Goal: Task Accomplishment & Management: Use online tool/utility

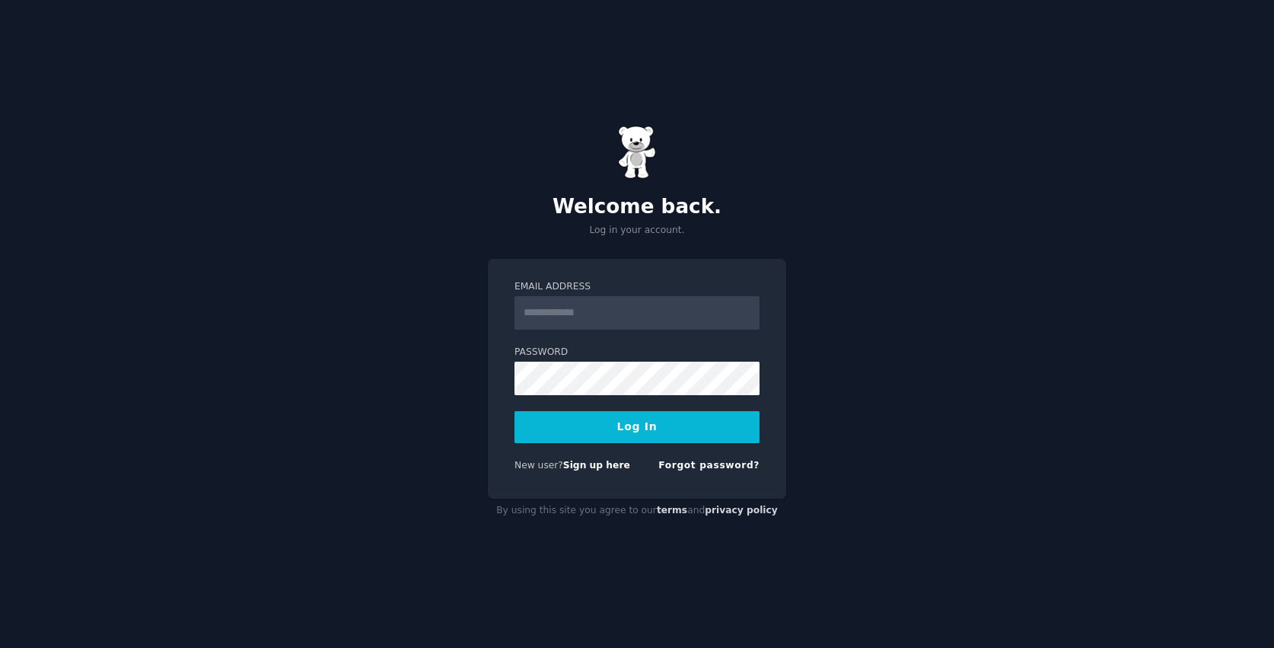
click at [620, 304] on input "Email Address" at bounding box center [636, 312] width 245 height 33
type input "**********"
click at [514, 411] on button "Log In" at bounding box center [636, 427] width 245 height 32
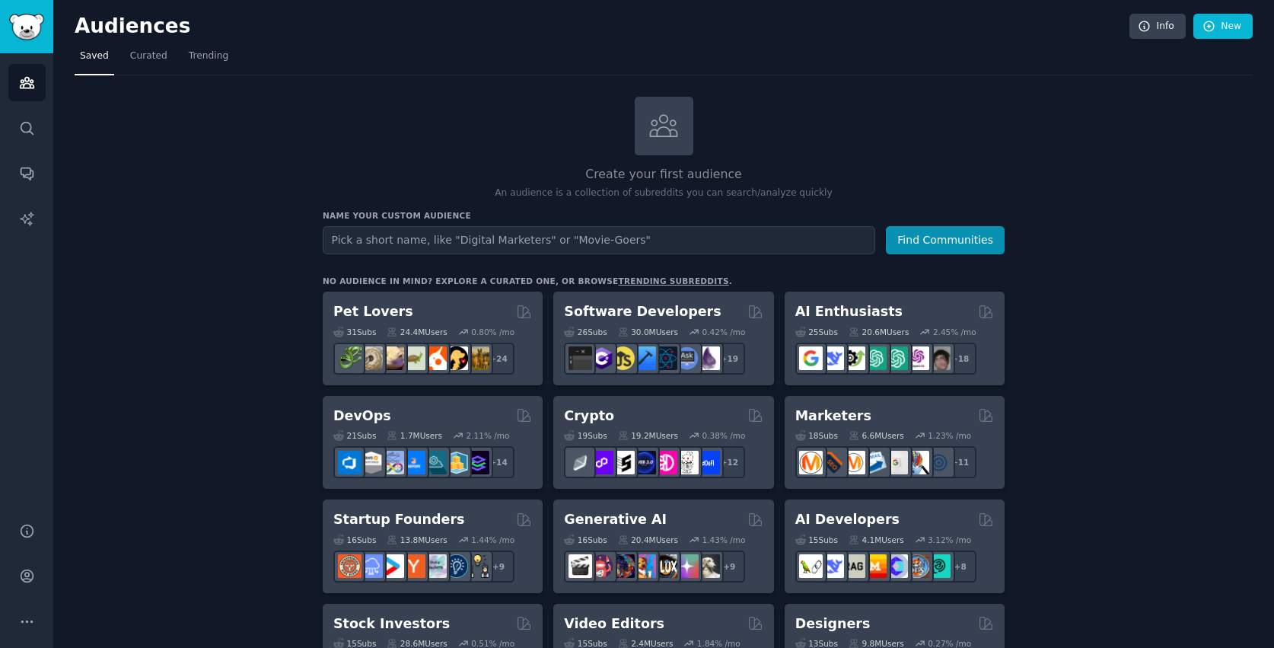
click at [480, 233] on input "text" at bounding box center [599, 240] width 553 height 28
type input "BioHackers"
click at [886, 226] on button "Find Communities" at bounding box center [945, 240] width 119 height 28
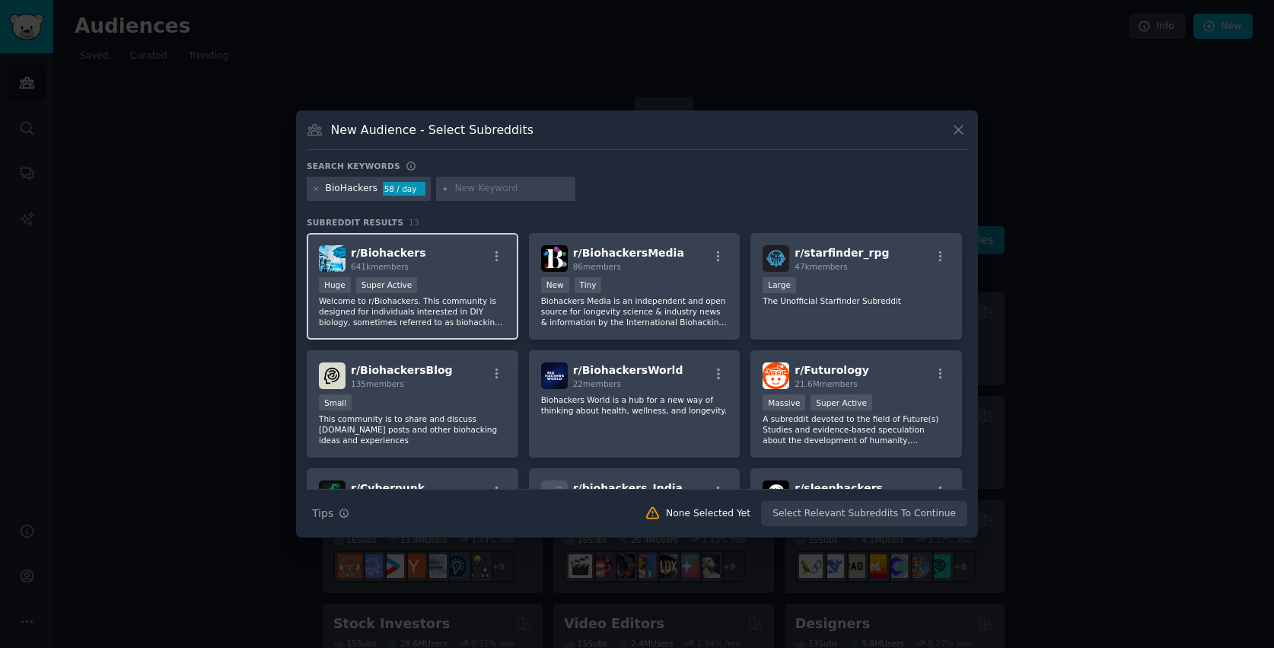
click at [433, 285] on div "Huge Super Active" at bounding box center [412, 286] width 187 height 19
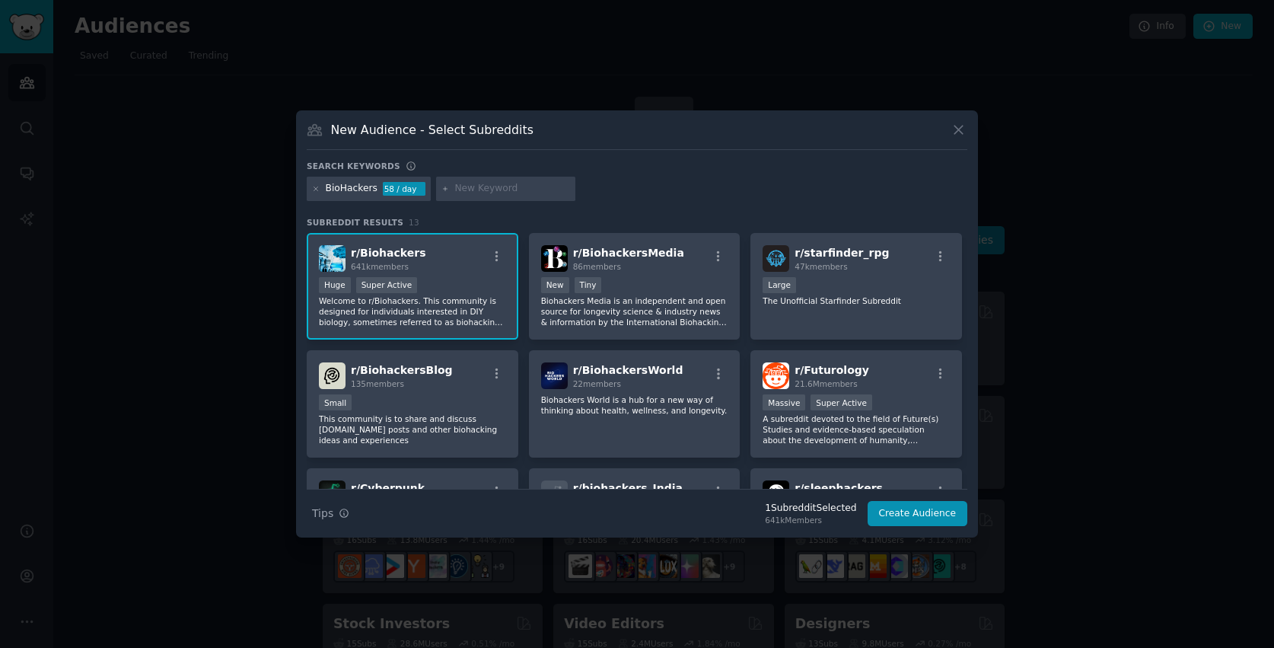
click at [494, 185] on input "text" at bounding box center [512, 189] width 116 height 14
type input "Longevity"
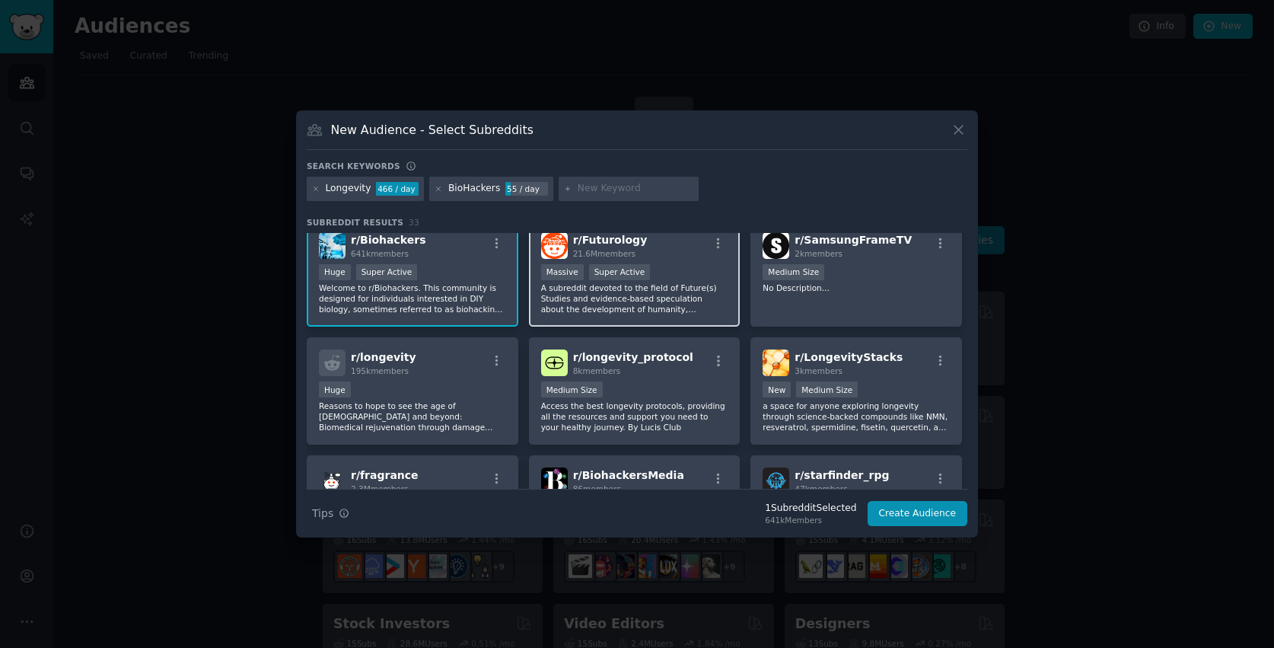
scroll to position [14, 0]
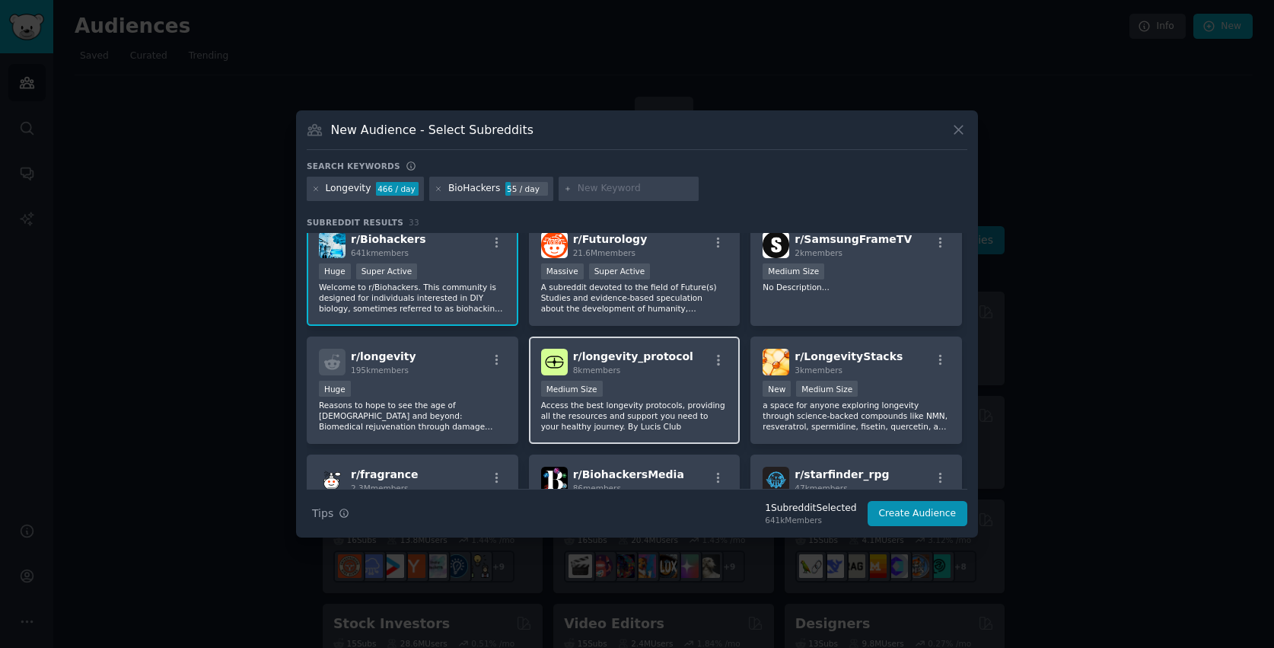
click at [645, 382] on div "Medium Size" at bounding box center [634, 390] width 187 height 19
click at [581, 197] on div at bounding box center [629, 189] width 140 height 24
click at [586, 189] on input "text" at bounding box center [636, 189] width 116 height 14
click at [582, 187] on input "text" at bounding box center [636, 189] width 116 height 14
paste input "Function_Health"
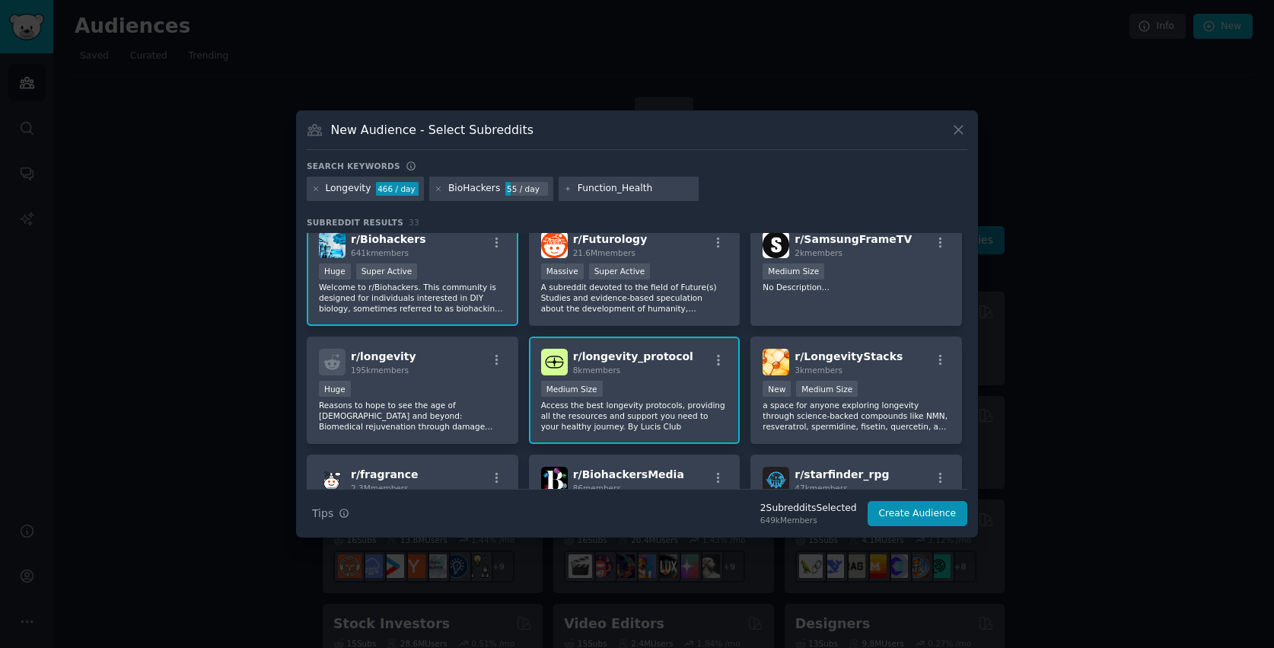
type input "Function_Health"
click at [662, 207] on div "Search keywords Longevity 466 / day BioHackers 55 / day Function_Health Subredd…" at bounding box center [637, 344] width 661 height 366
click at [717, 180] on div "Longevity 466 / day BioHackers 55 / day Function_Health" at bounding box center [637, 192] width 661 height 30
click at [725, 200] on div "Longevity 466 / day BioHackers 55 / day Function_Health" at bounding box center [637, 192] width 661 height 30
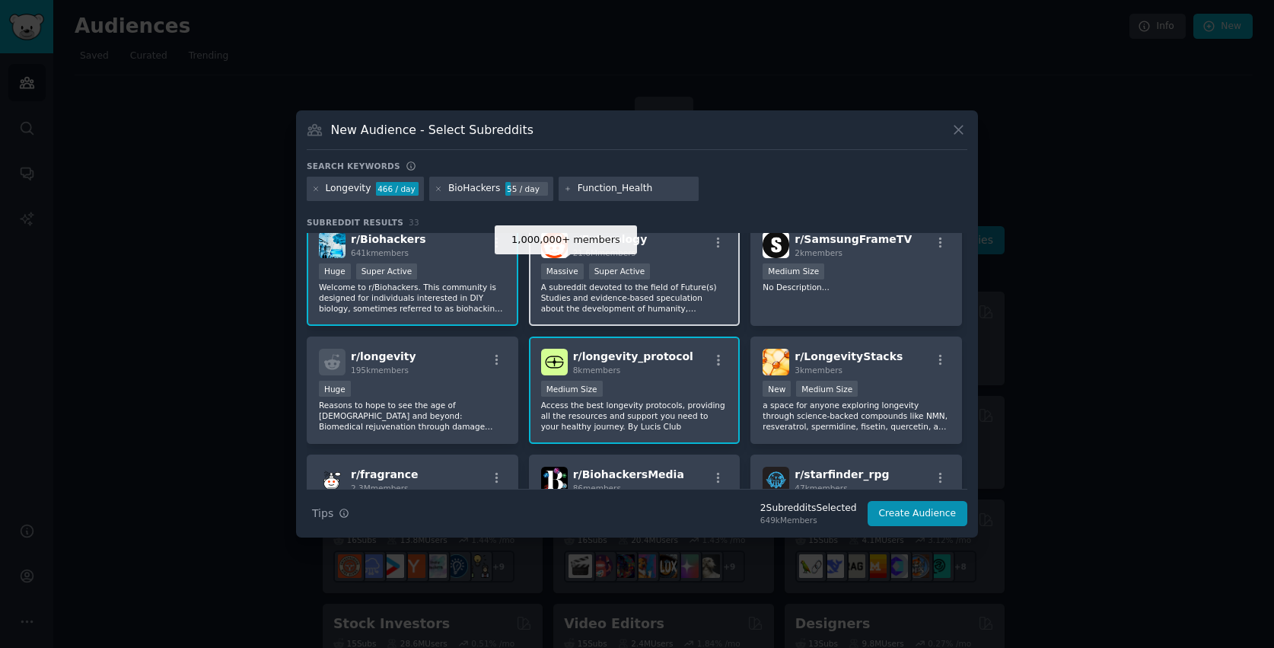
scroll to position [0, 0]
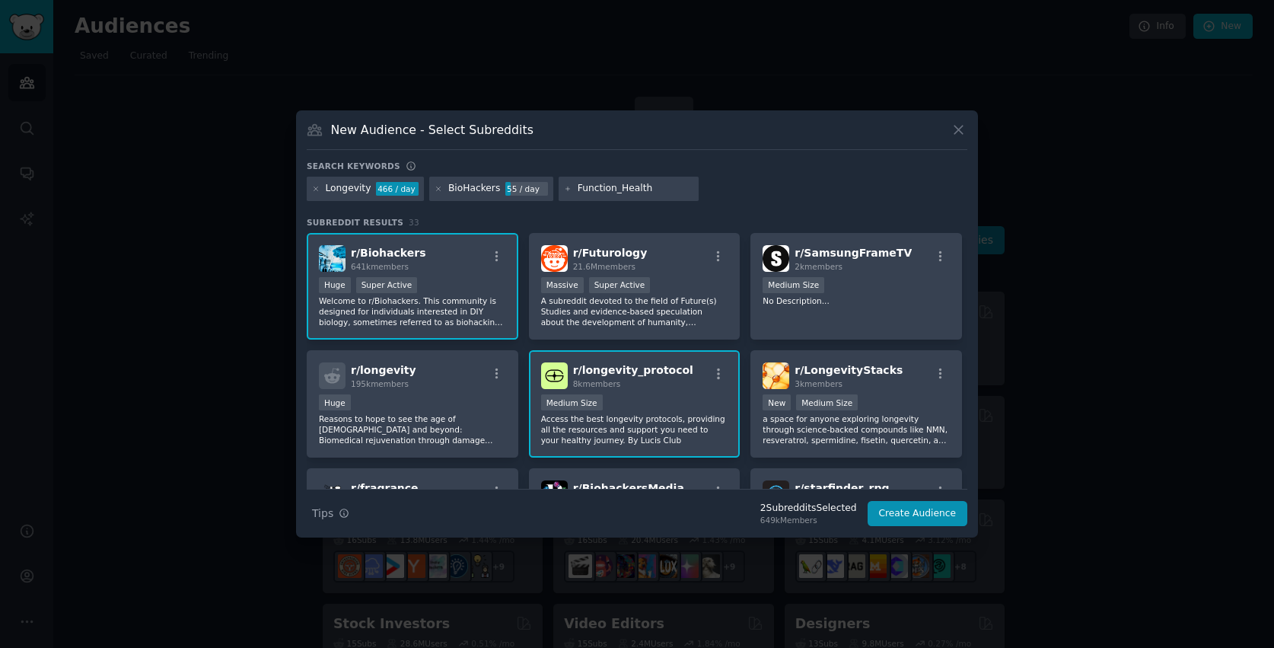
click at [649, 190] on input "Function_Health" at bounding box center [636, 189] width 116 height 14
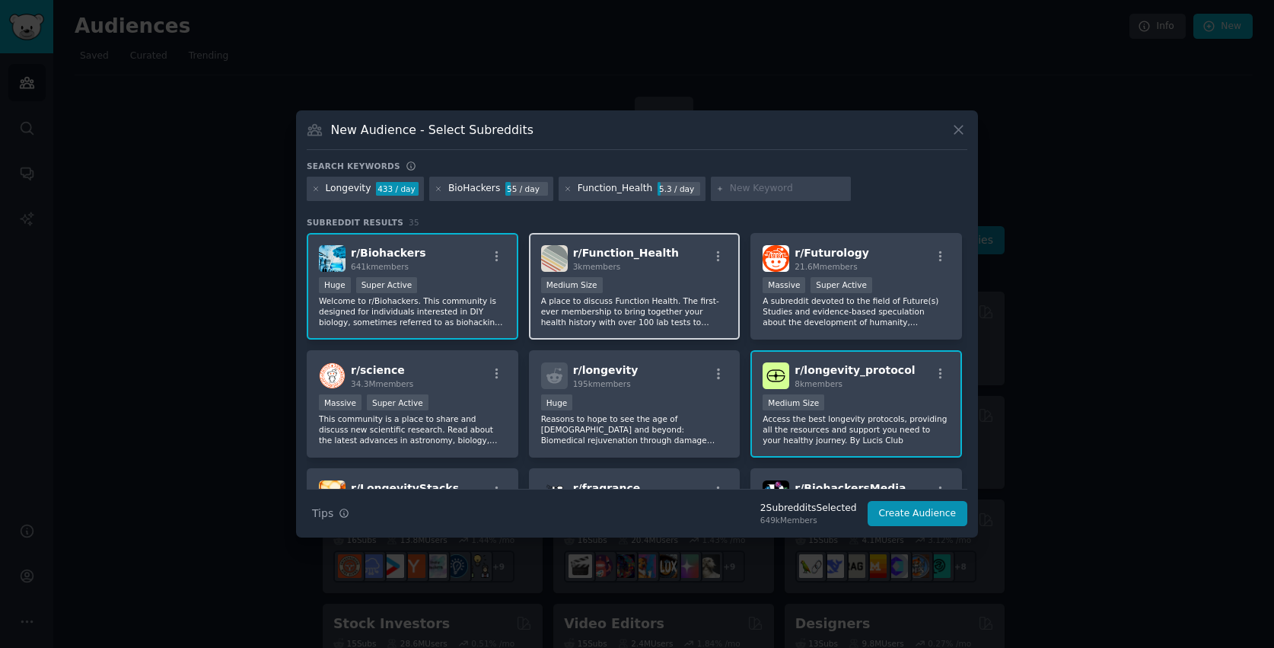
click at [652, 292] on div "Medium Size" at bounding box center [634, 286] width 187 height 19
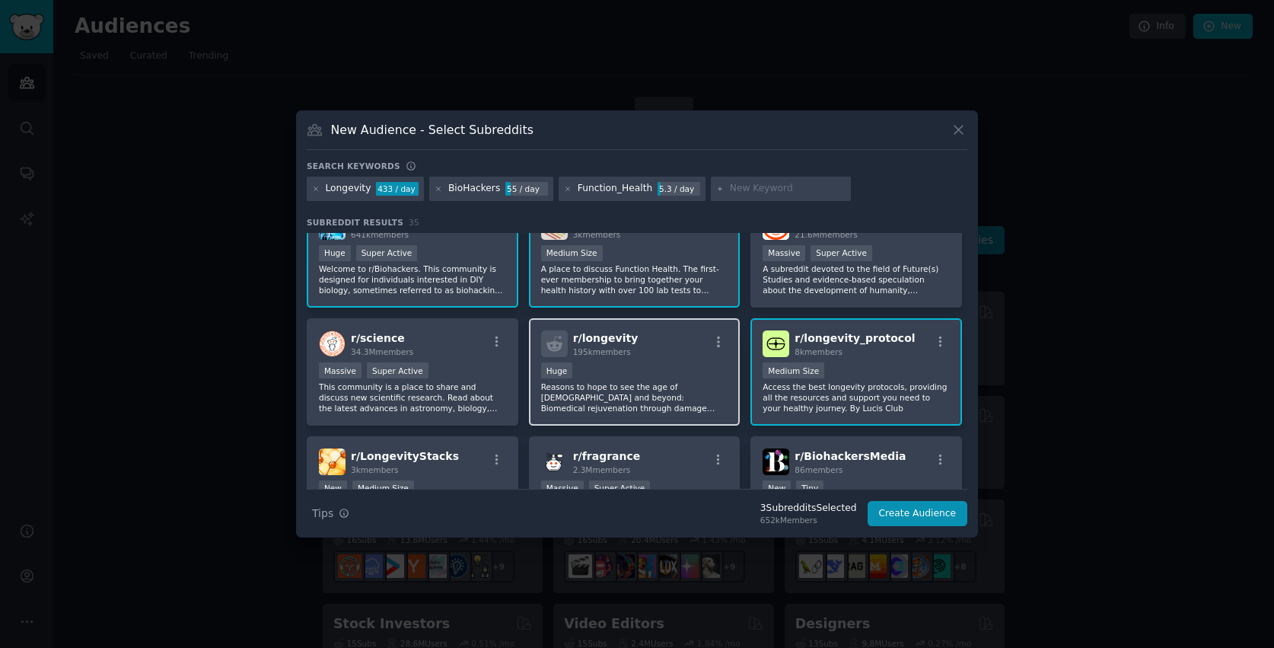
scroll to position [44, 0]
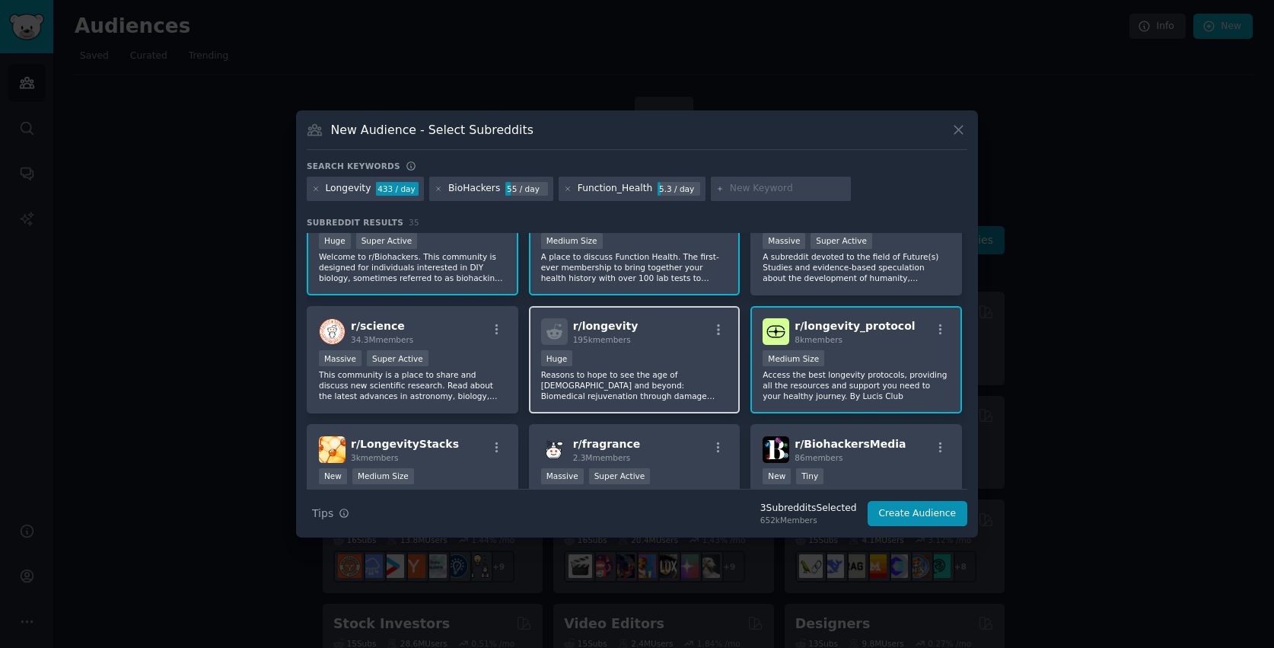
click at [623, 379] on p "Reasons to hope to see the age of 100 and beyond: Biomedical rejuvenation throu…" at bounding box center [634, 385] width 187 height 32
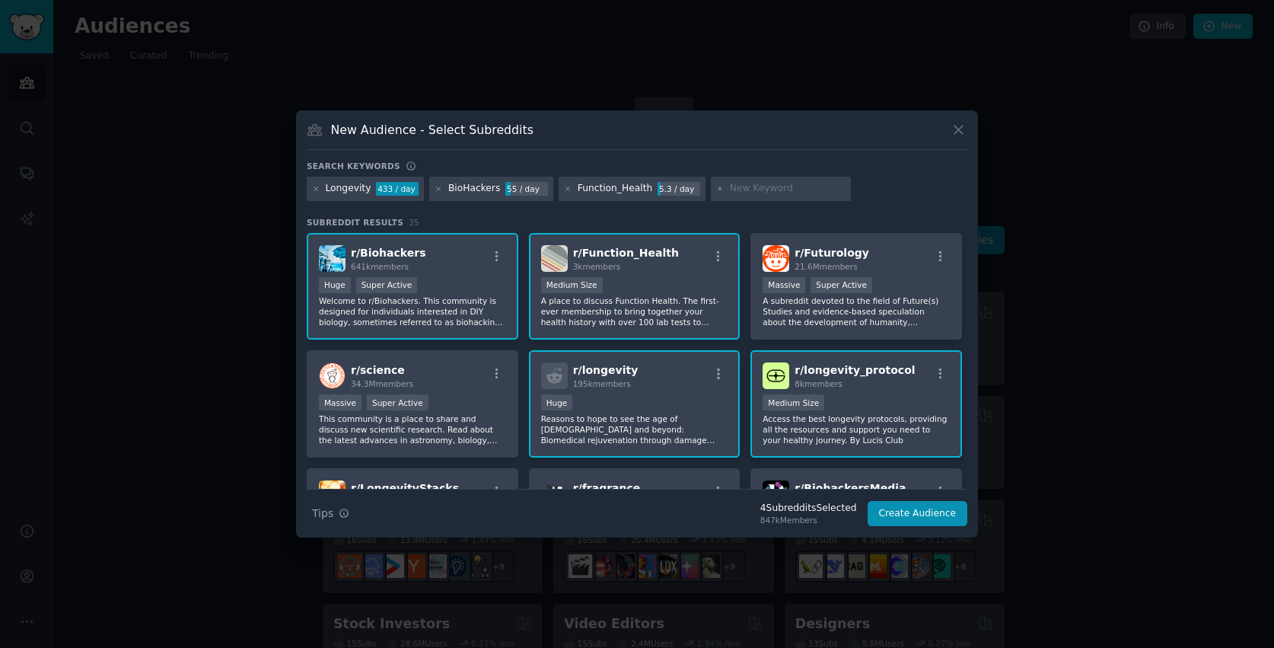
click at [744, 193] on input "text" at bounding box center [788, 189] width 116 height 14
type input "Health"
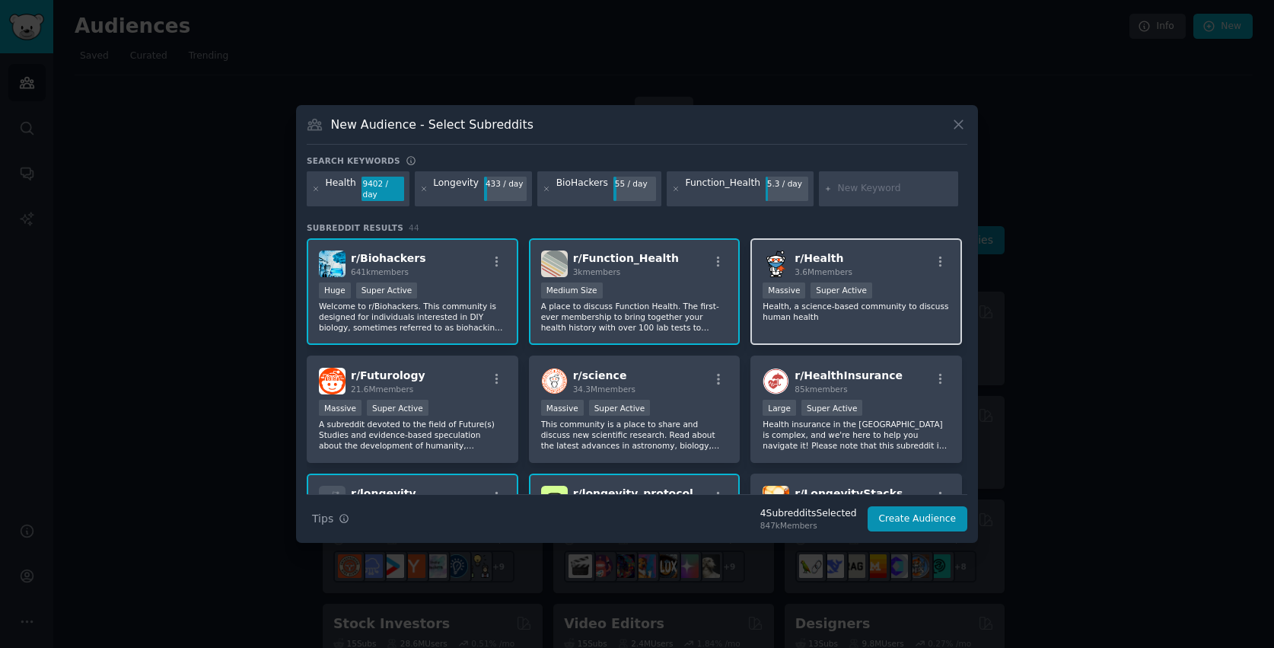
click at [805, 324] on div "r/ Health 3.6M members Massive Super Active Health, a science-based community t…" at bounding box center [856, 291] width 212 height 107
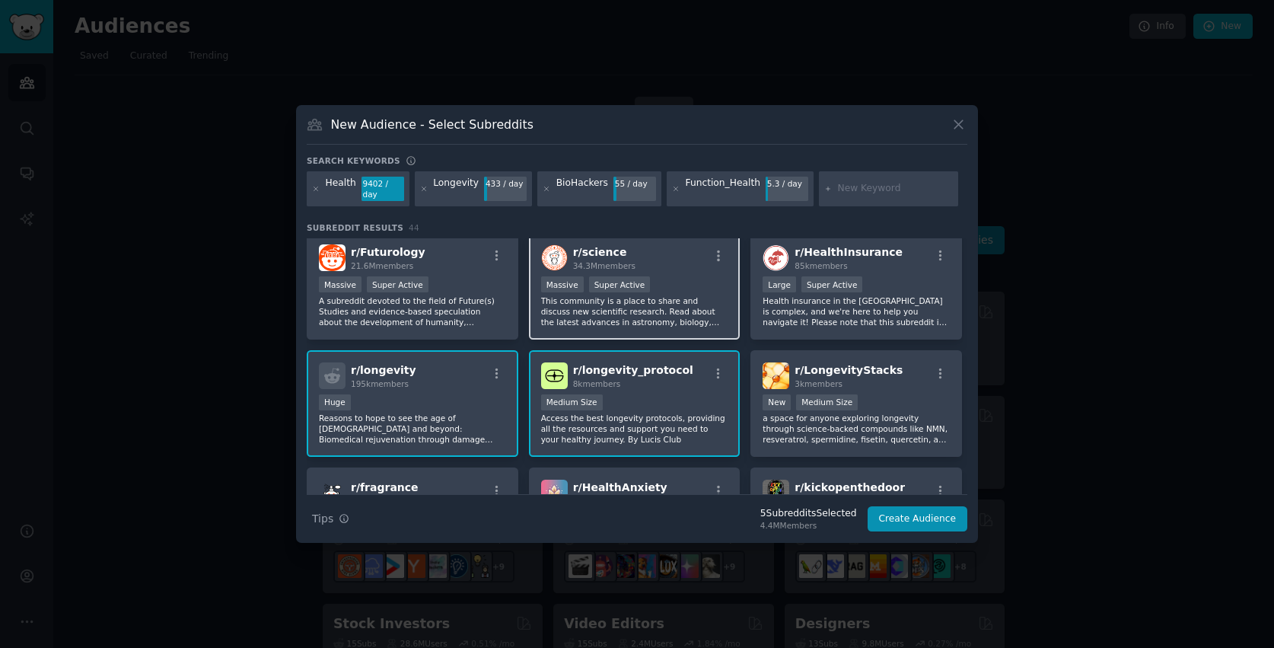
scroll to position [124, 0]
click at [892, 521] on button "Create Audience" at bounding box center [918, 519] width 100 height 26
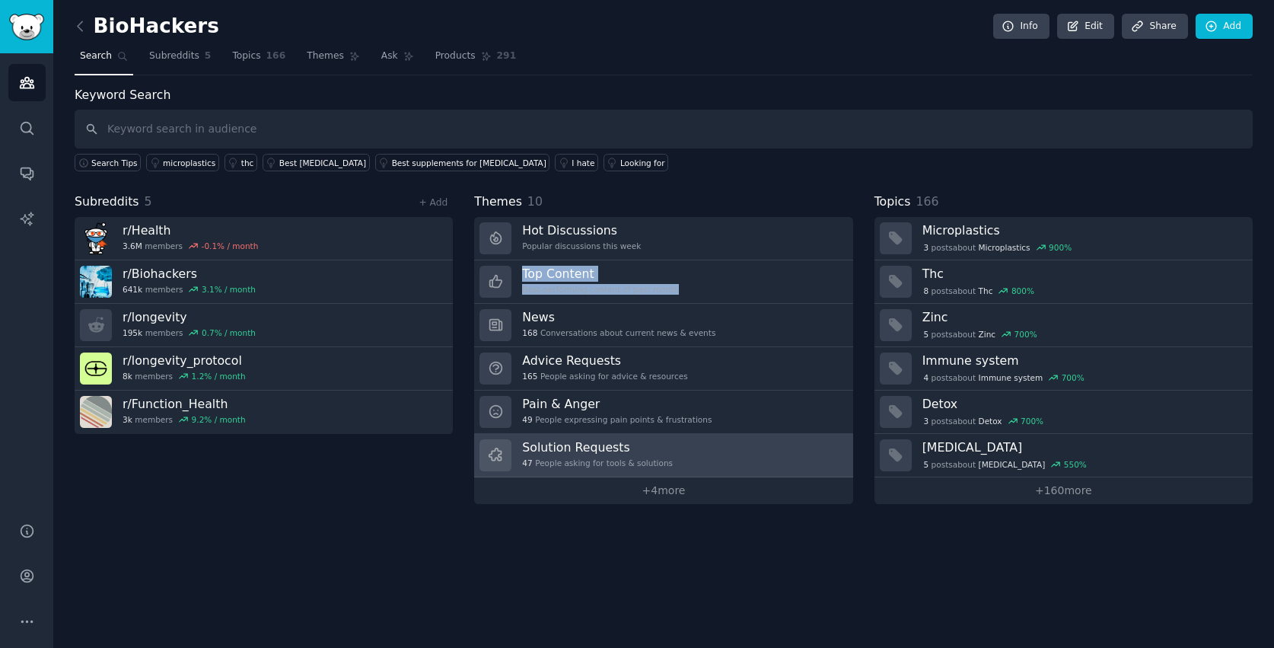
click at [658, 449] on h3 "Solution Requests" at bounding box center [597, 447] width 151 height 16
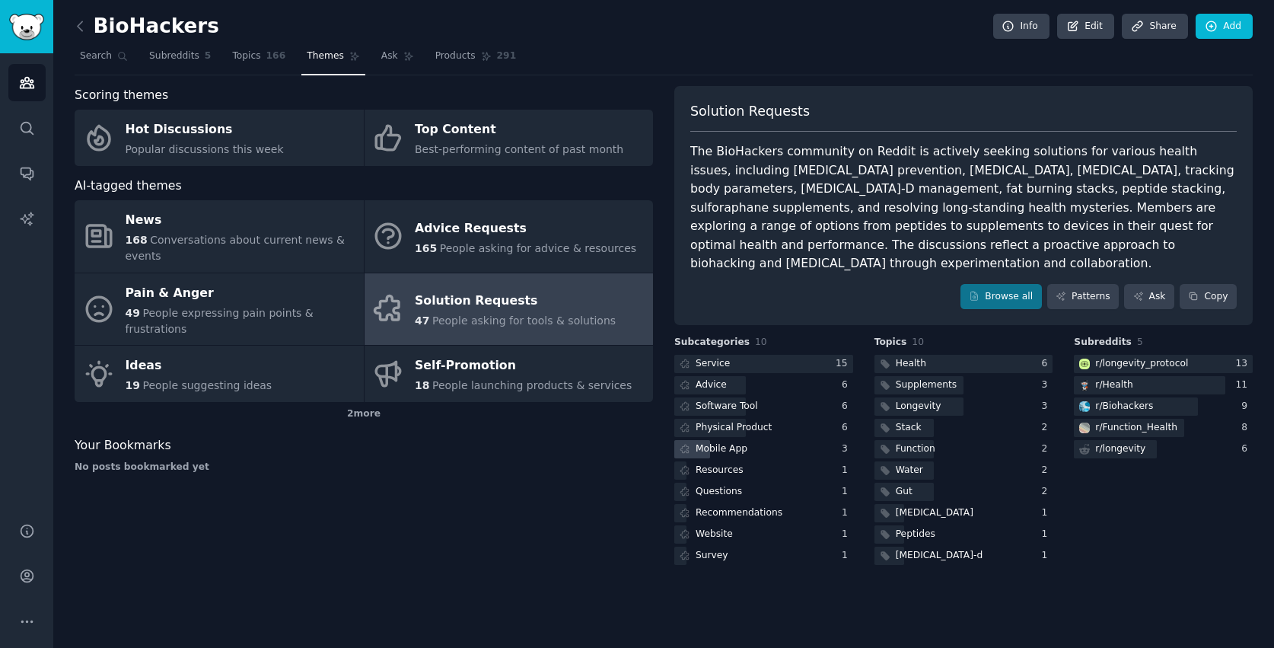
click at [766, 440] on div "Mobile App" at bounding box center [763, 449] width 179 height 19
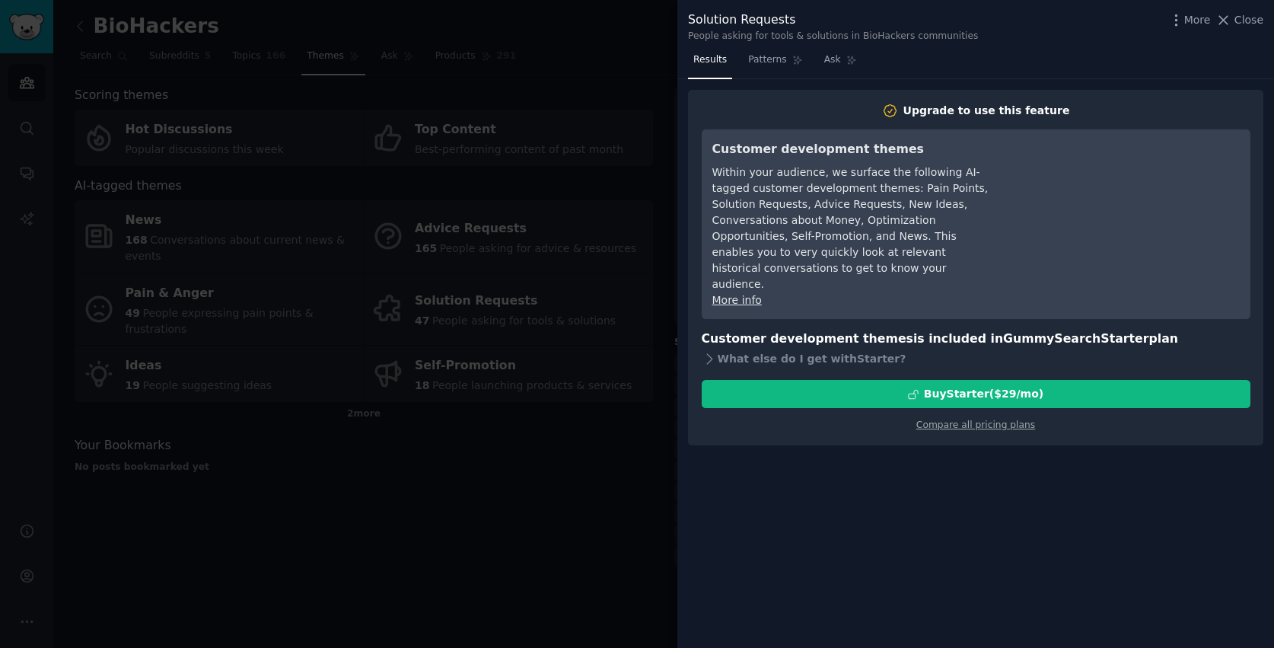
click at [585, 311] on div at bounding box center [637, 324] width 1274 height 648
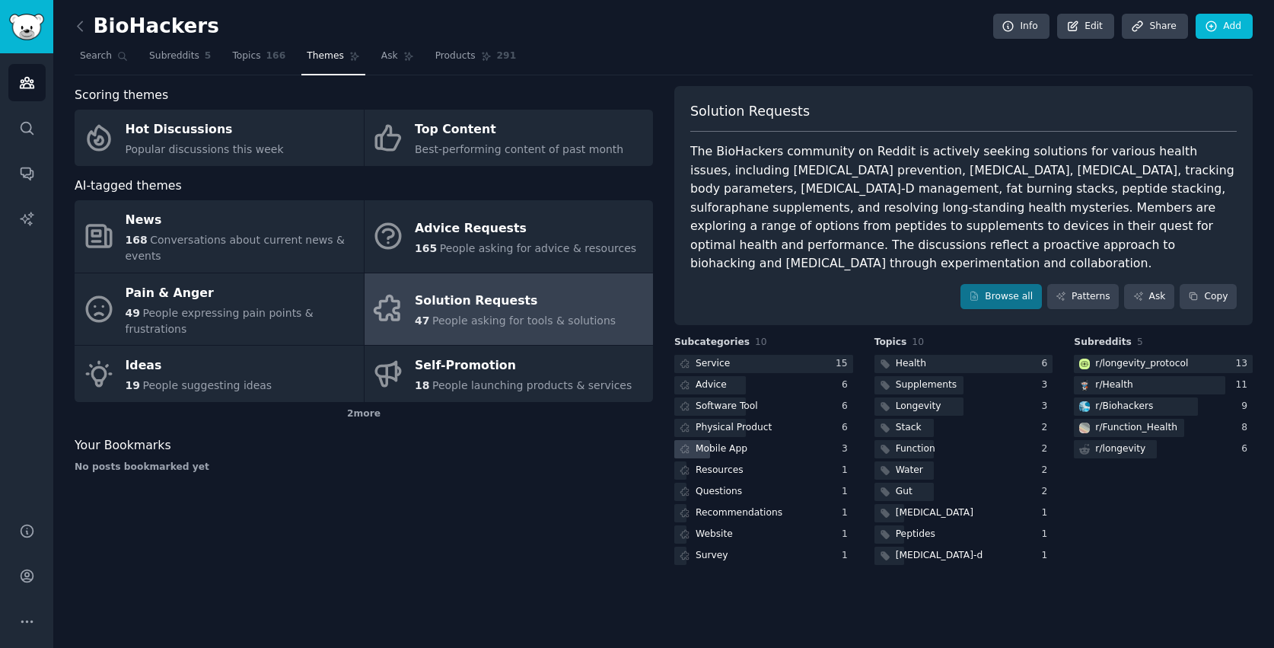
click at [763, 440] on div "Mobile App" at bounding box center [763, 449] width 179 height 19
